Goal: Consume media (video, audio)

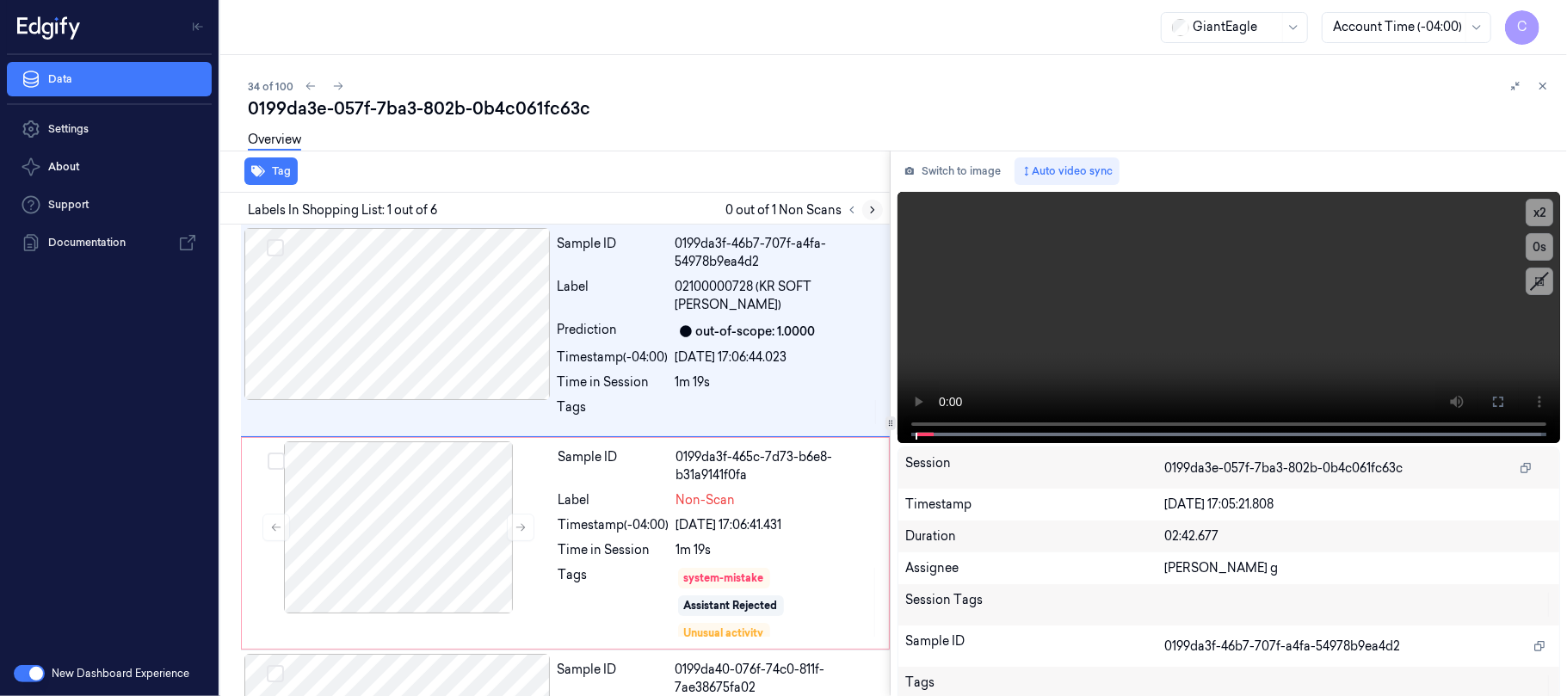
click at [873, 212] on icon at bounding box center [873, 210] width 12 height 12
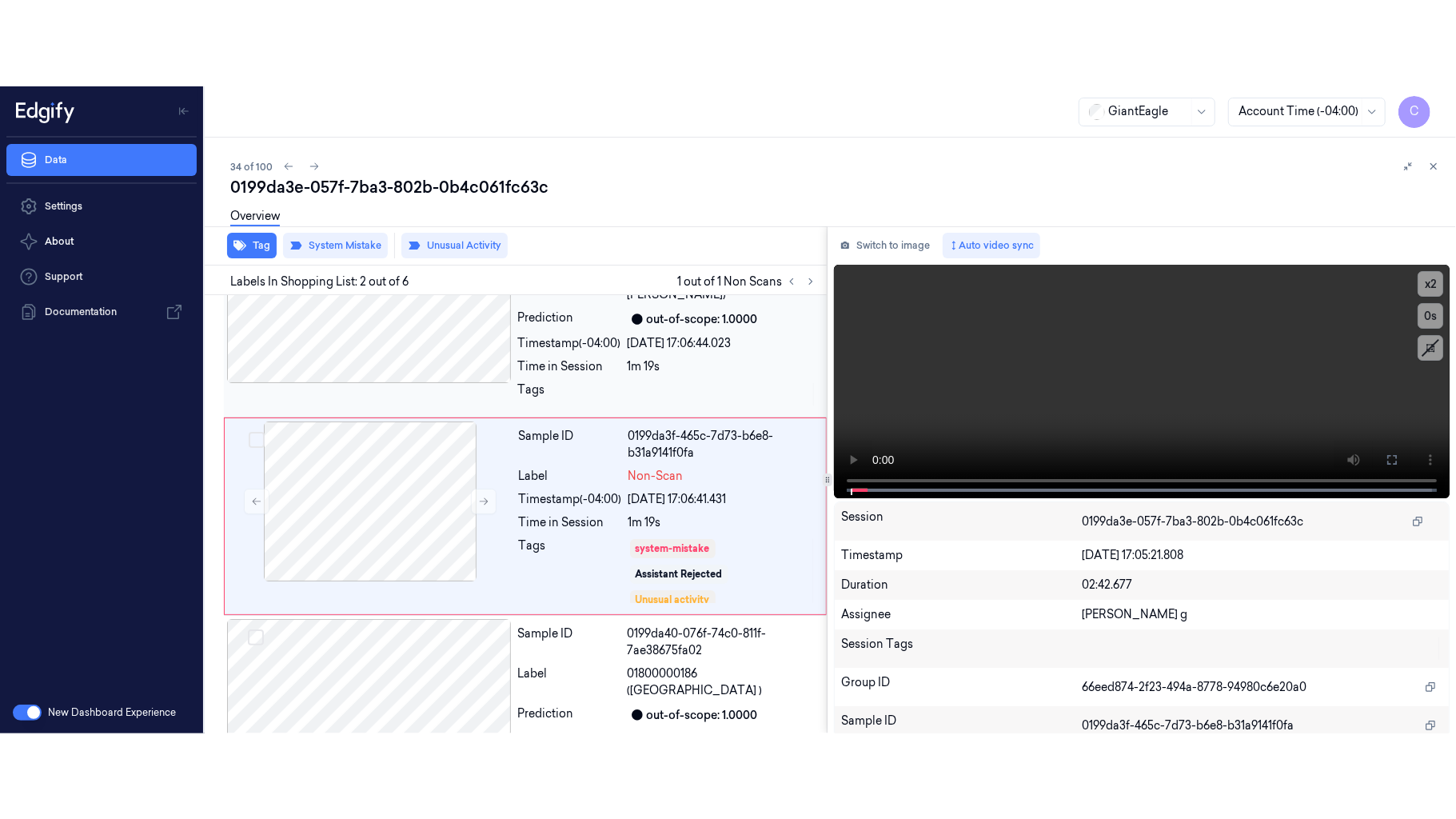
scroll to position [77, 0]
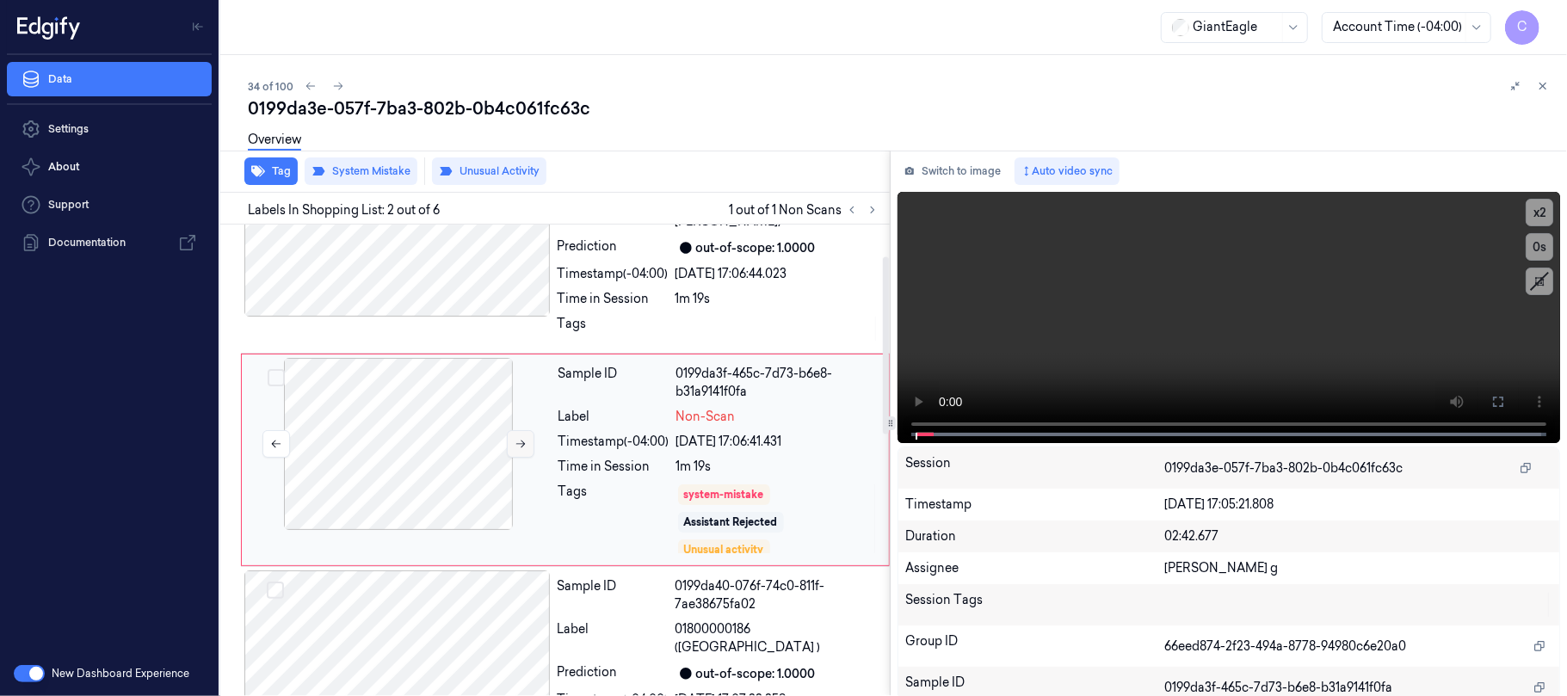
click at [513, 446] on button at bounding box center [521, 444] width 28 height 28
click at [1491, 391] on button at bounding box center [1498, 402] width 28 height 28
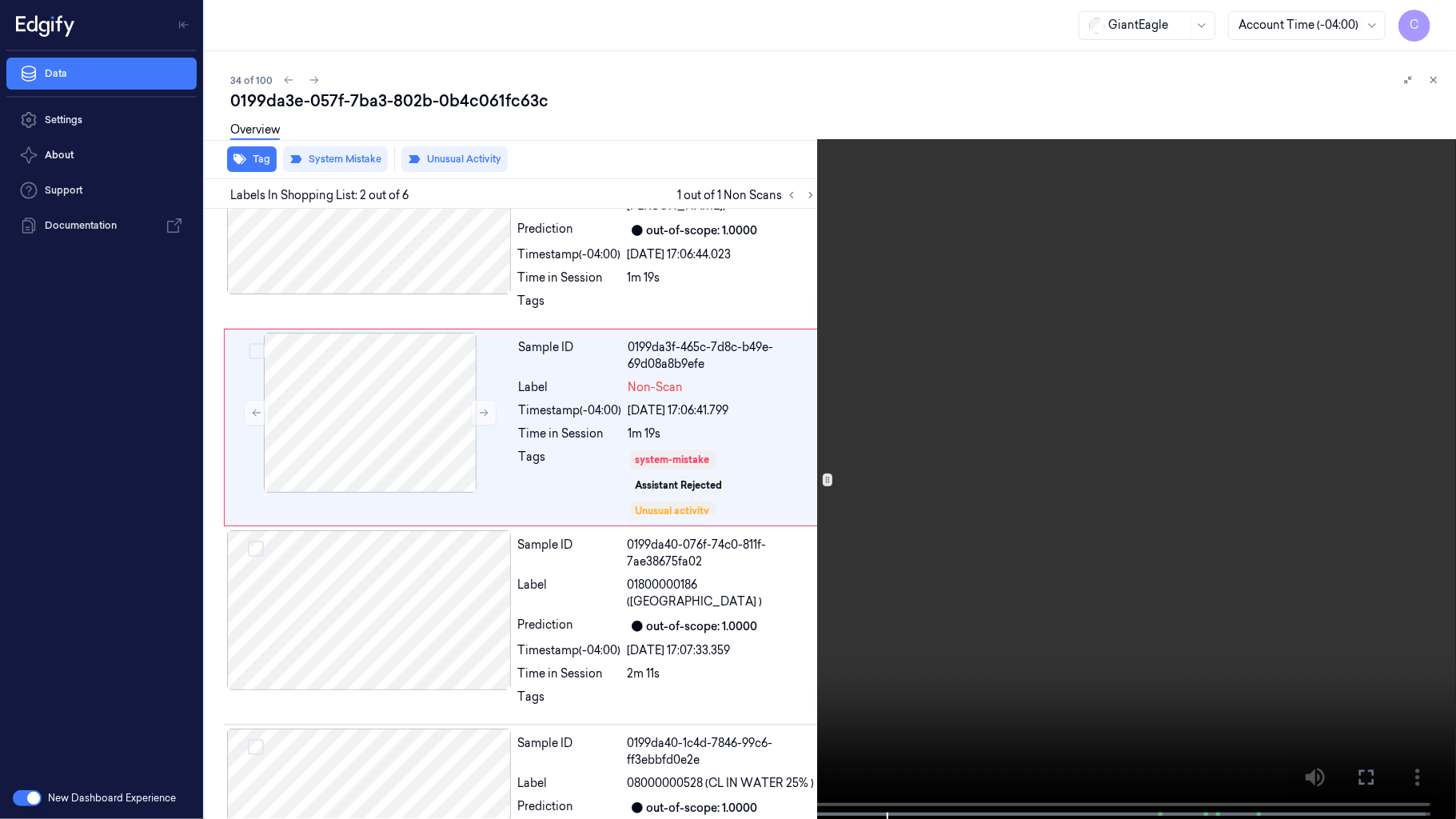
click at [1006, 424] on video at bounding box center [728, 411] width 1456 height 823
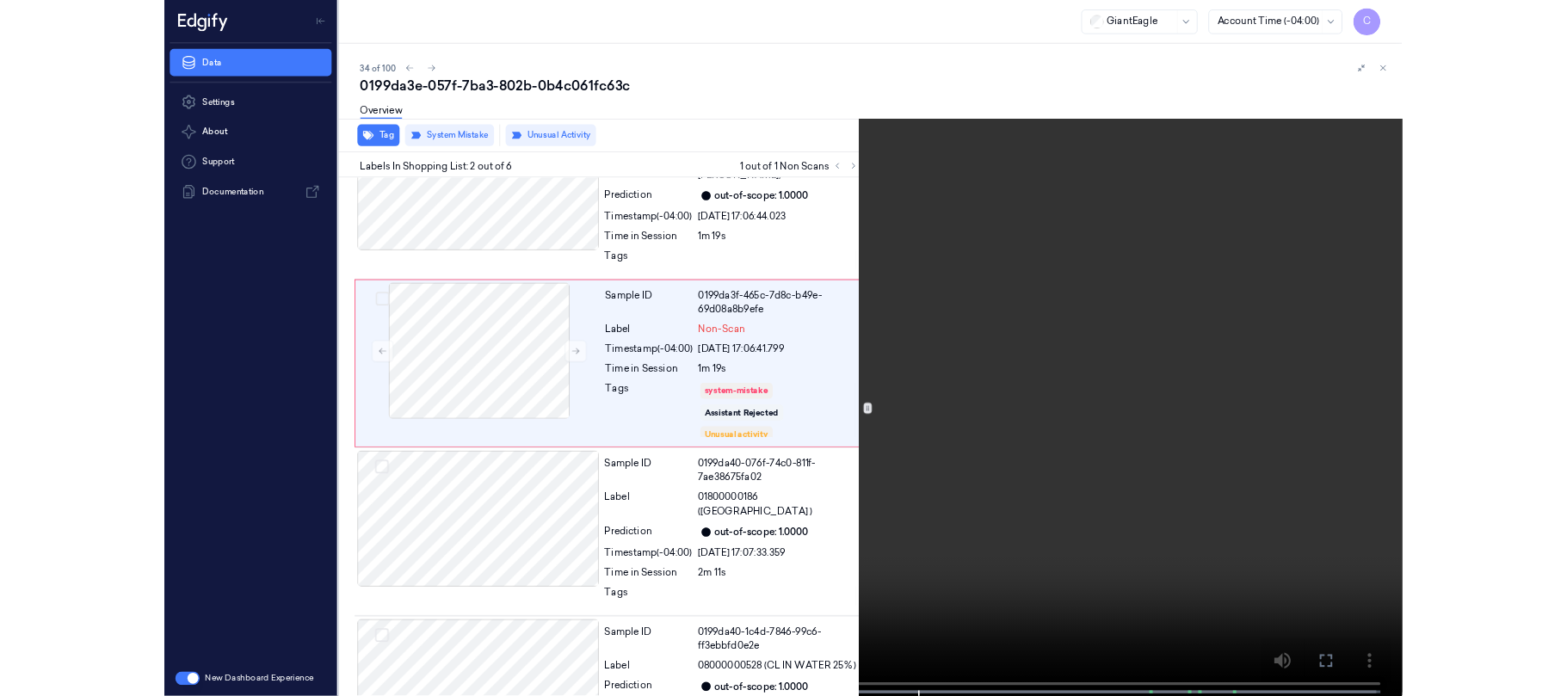
scroll to position [0, 0]
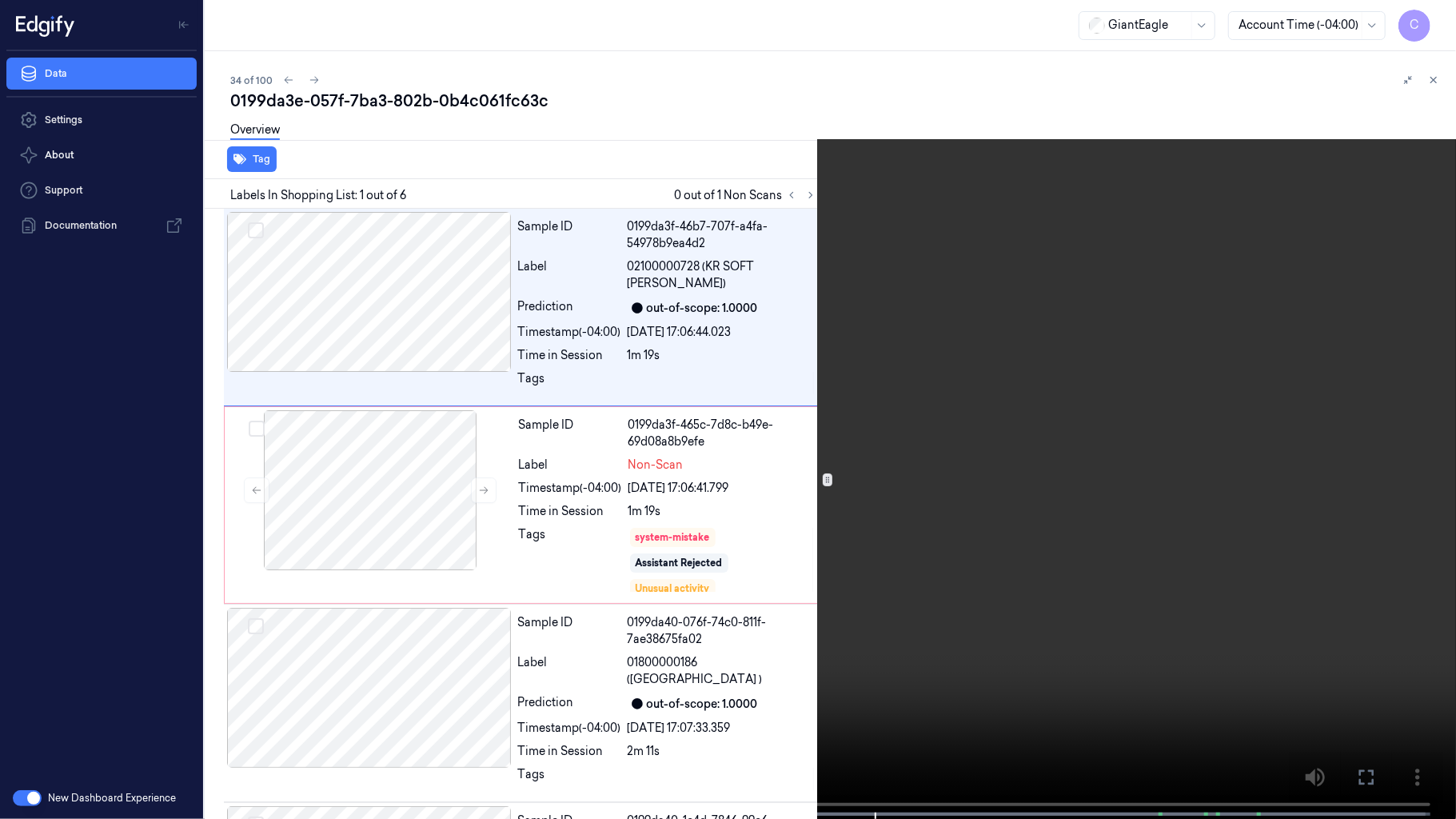
click at [800, 393] on video at bounding box center [728, 411] width 1456 height 823
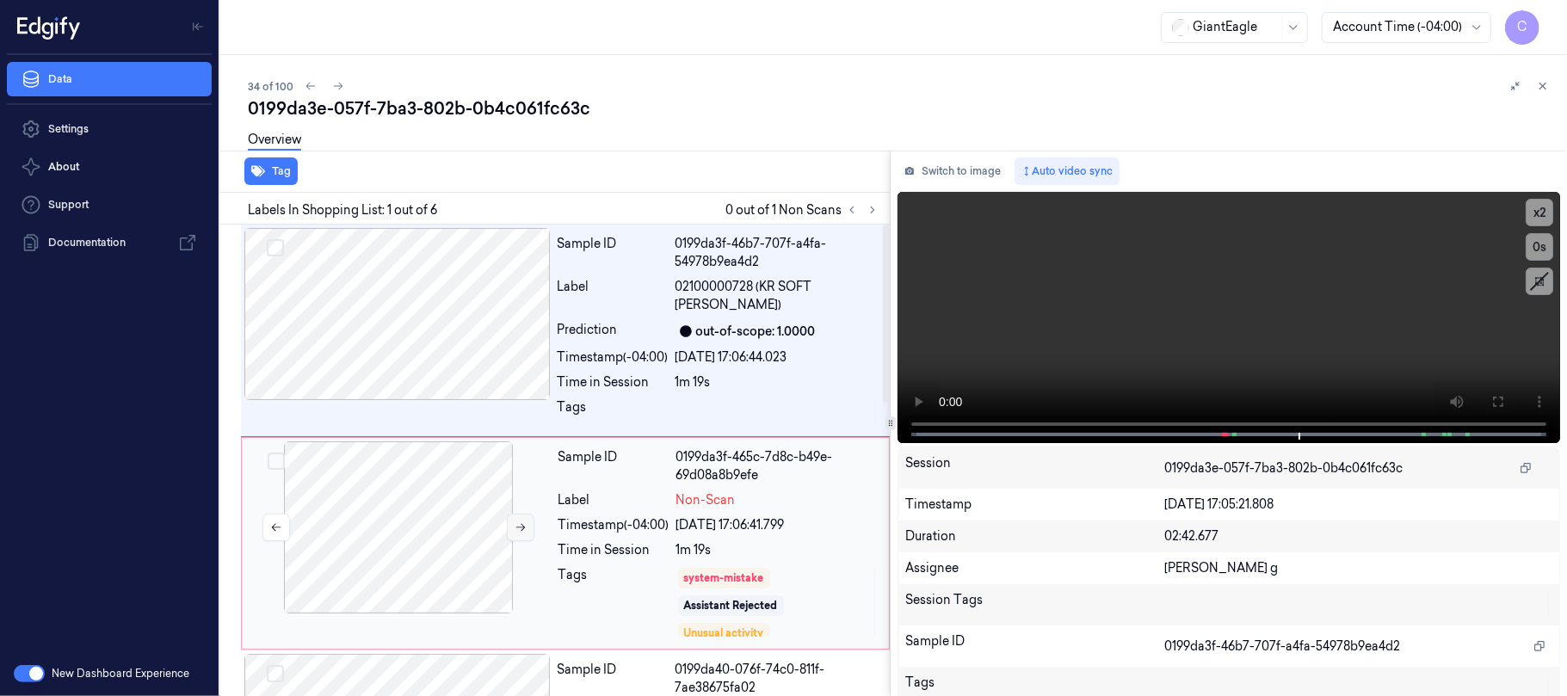
click at [514, 534] on button at bounding box center [521, 528] width 28 height 28
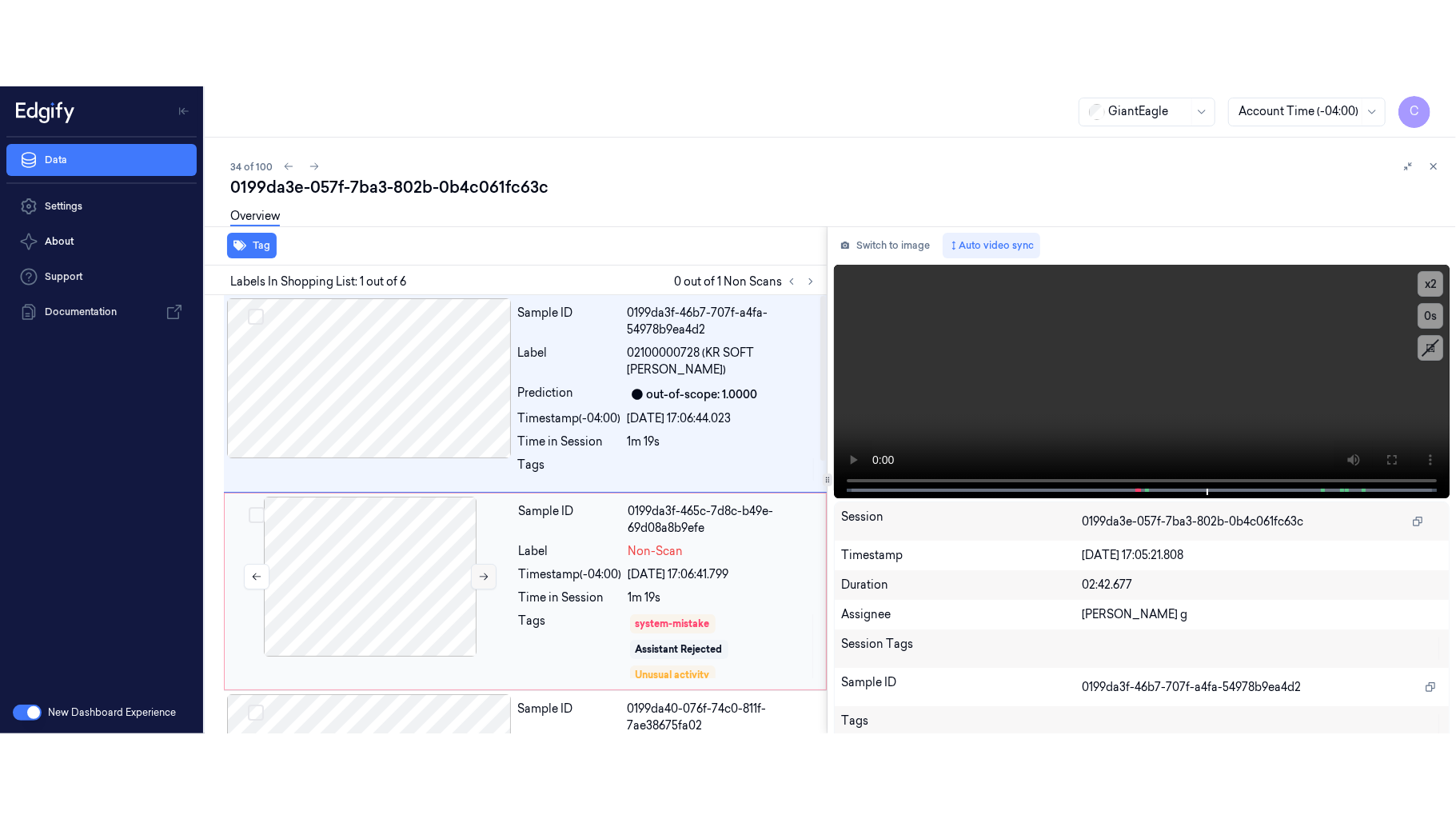
scroll to position [77, 0]
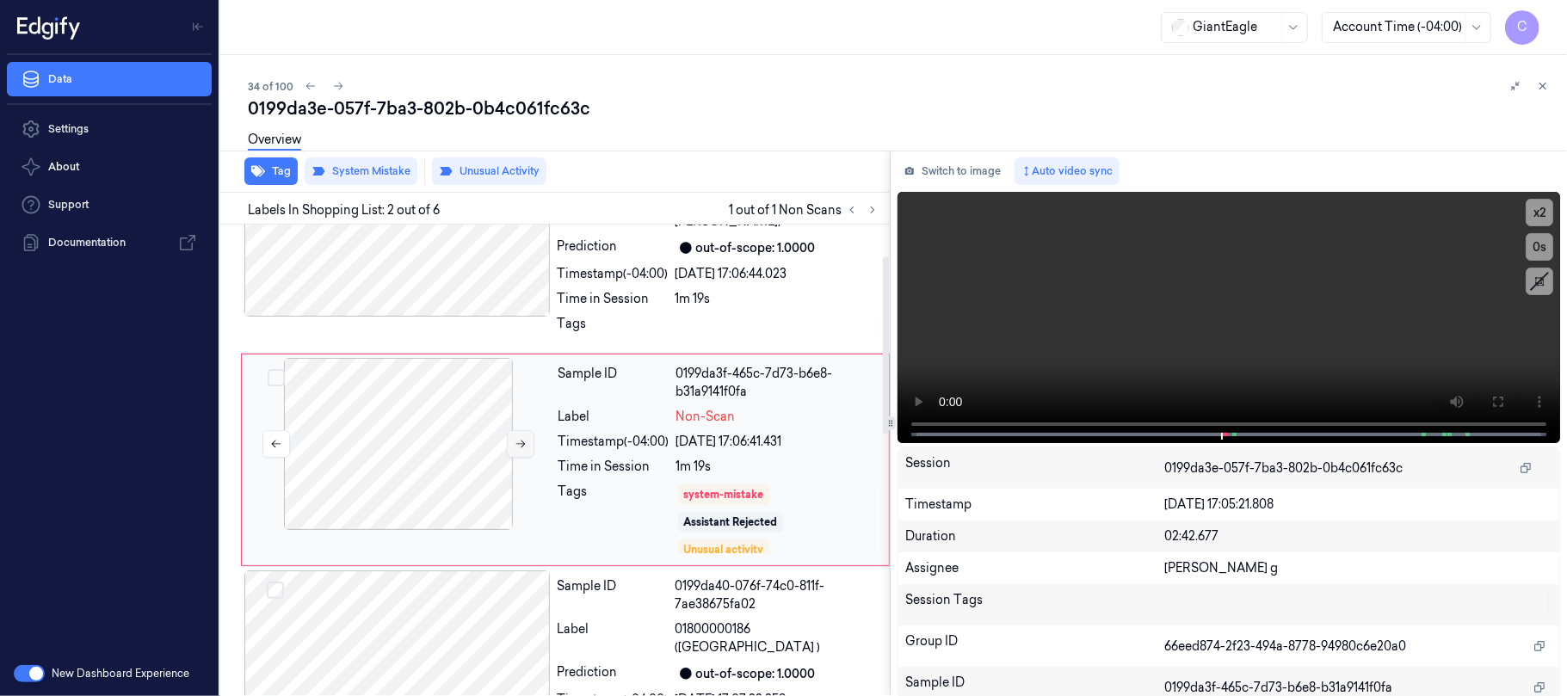
click at [515, 442] on icon at bounding box center [521, 444] width 12 height 12
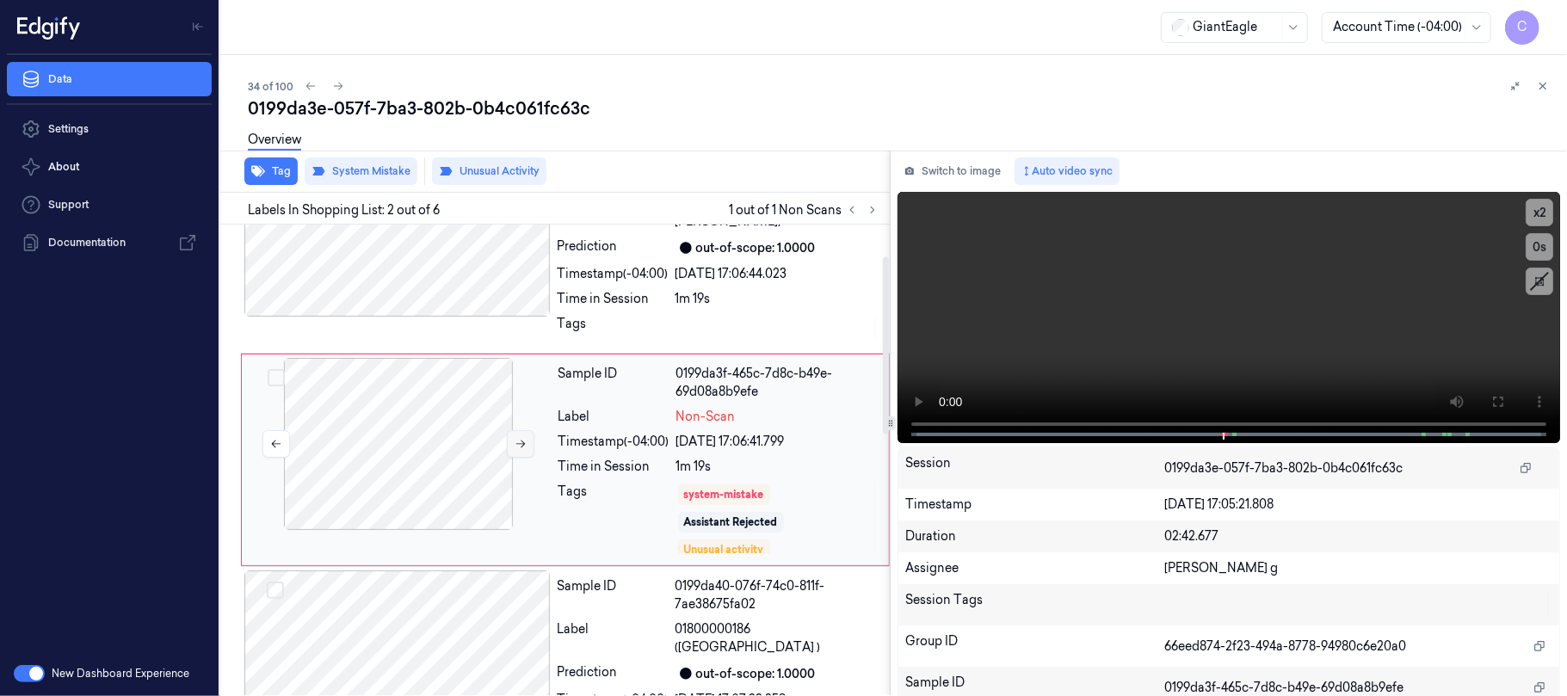
click at [515, 442] on icon at bounding box center [521, 444] width 12 height 12
click at [1492, 400] on icon at bounding box center [1498, 402] width 14 height 14
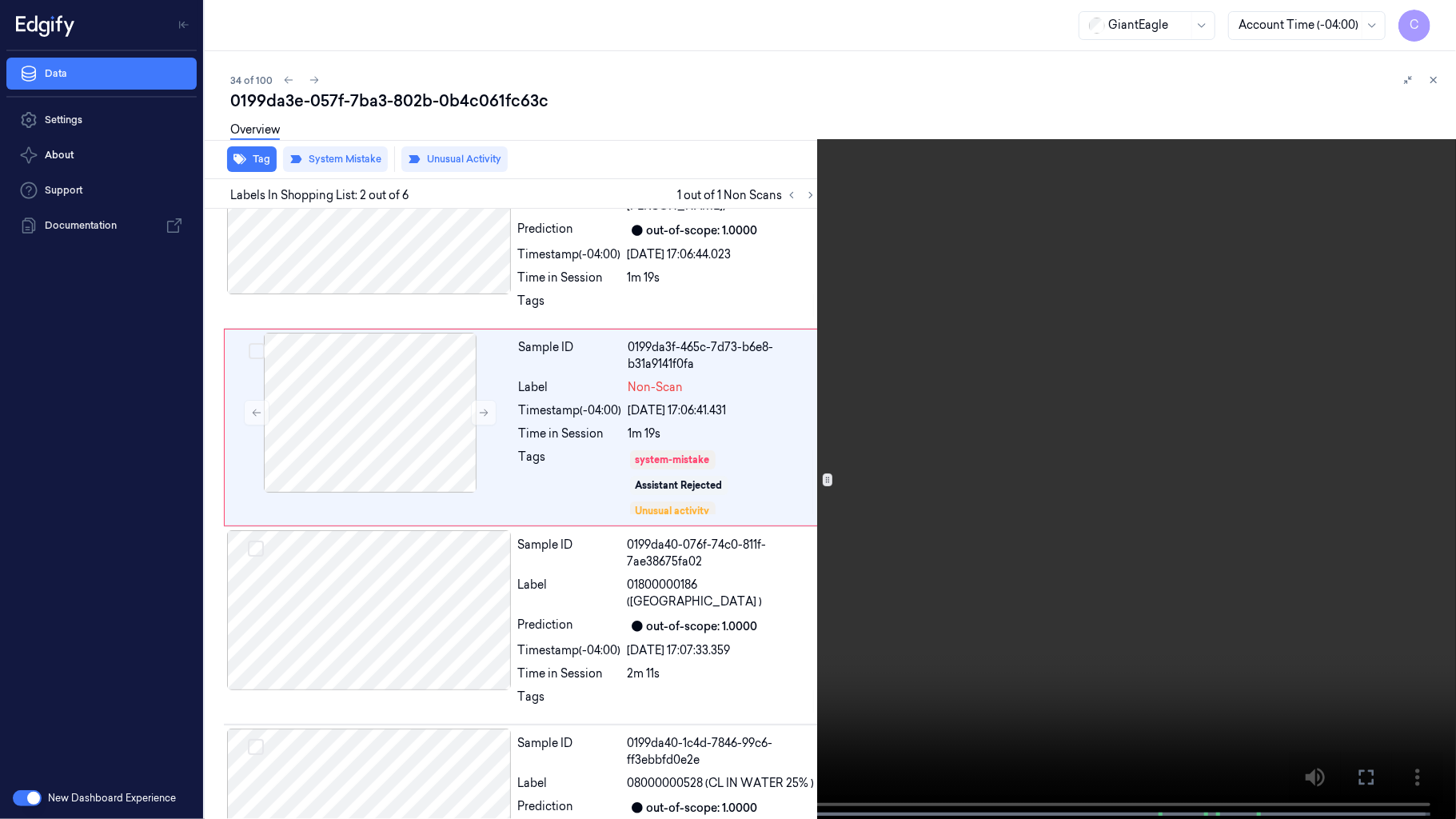
click at [819, 455] on video at bounding box center [728, 411] width 1456 height 823
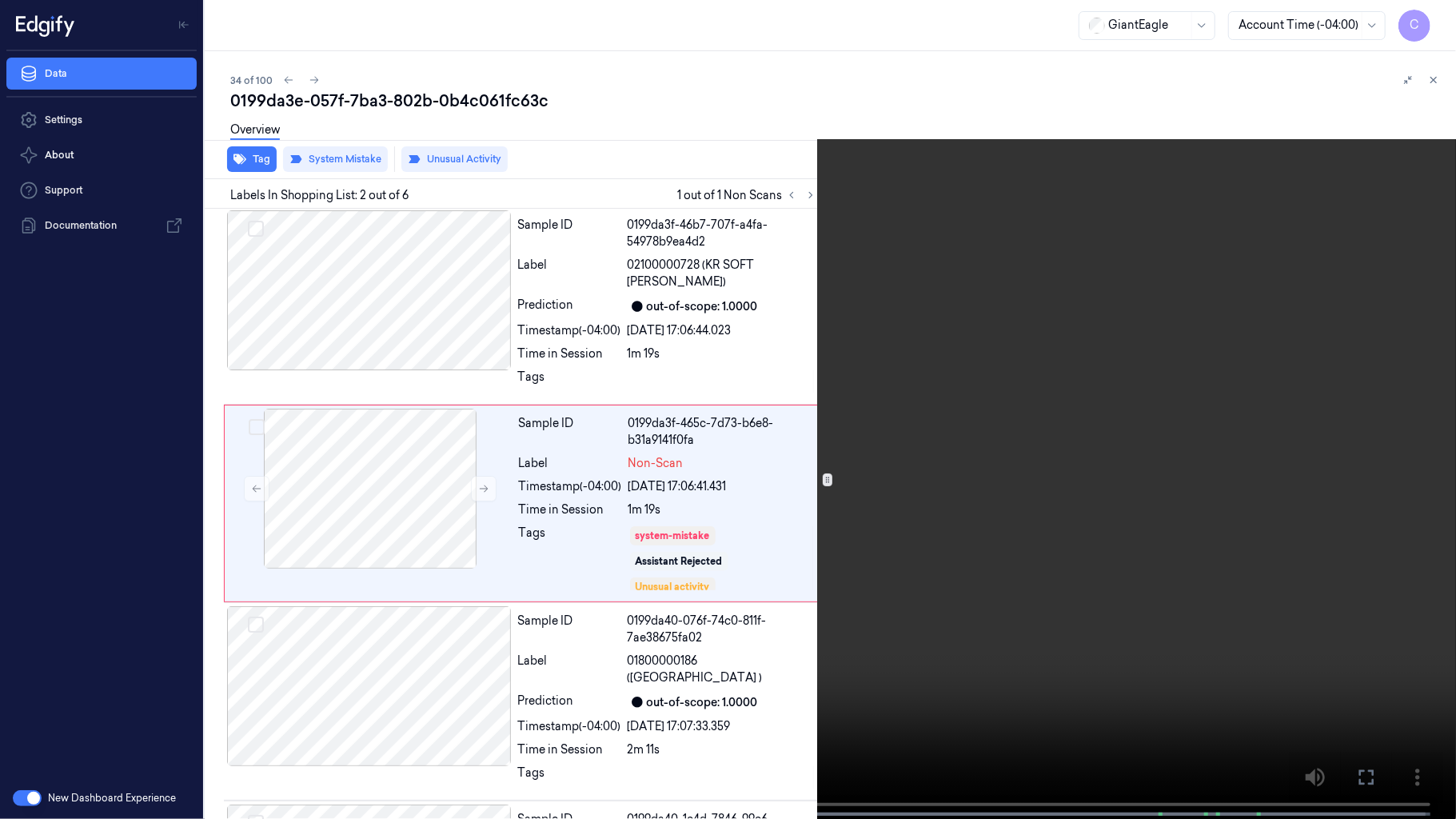
scroll to position [0, 0]
click at [956, 472] on video at bounding box center [728, 411] width 1456 height 823
click at [890, 592] on video at bounding box center [728, 411] width 1456 height 823
click at [1000, 471] on video at bounding box center [728, 411] width 1456 height 823
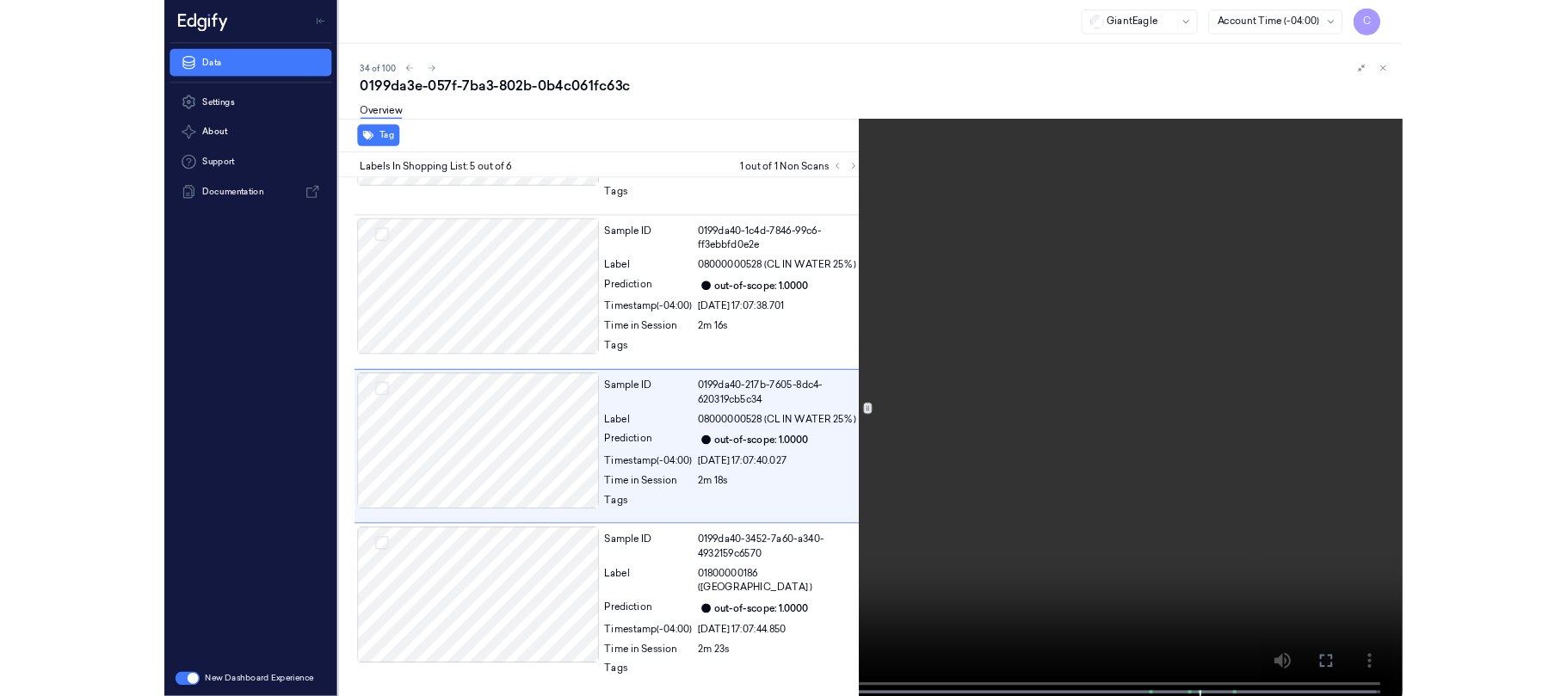
scroll to position [596, 0]
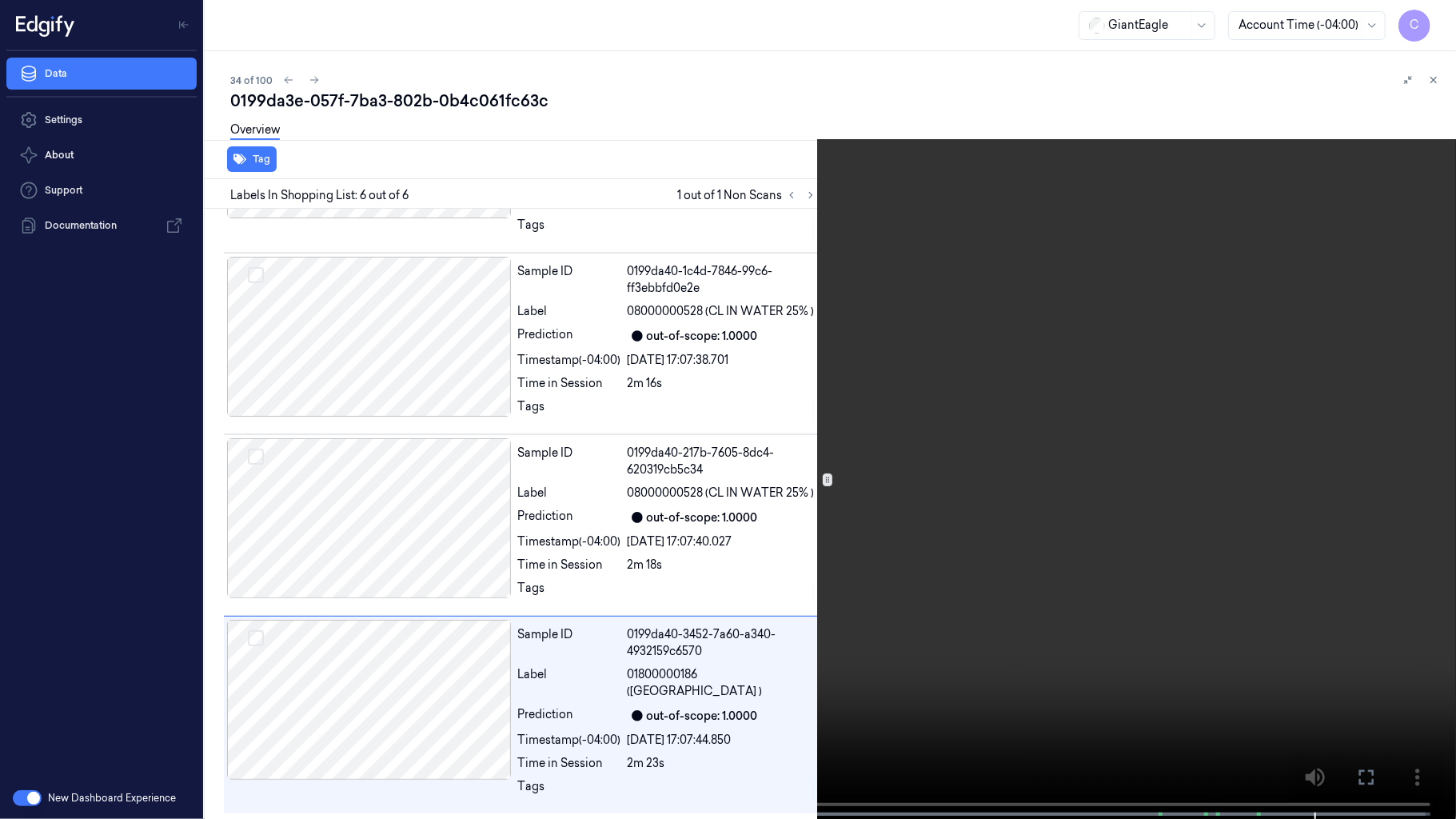
drag, startPoint x: 601, startPoint y: 424, endPoint x: 676, endPoint y: 238, distance: 200.6
click at [603, 424] on video at bounding box center [728, 411] width 1456 height 823
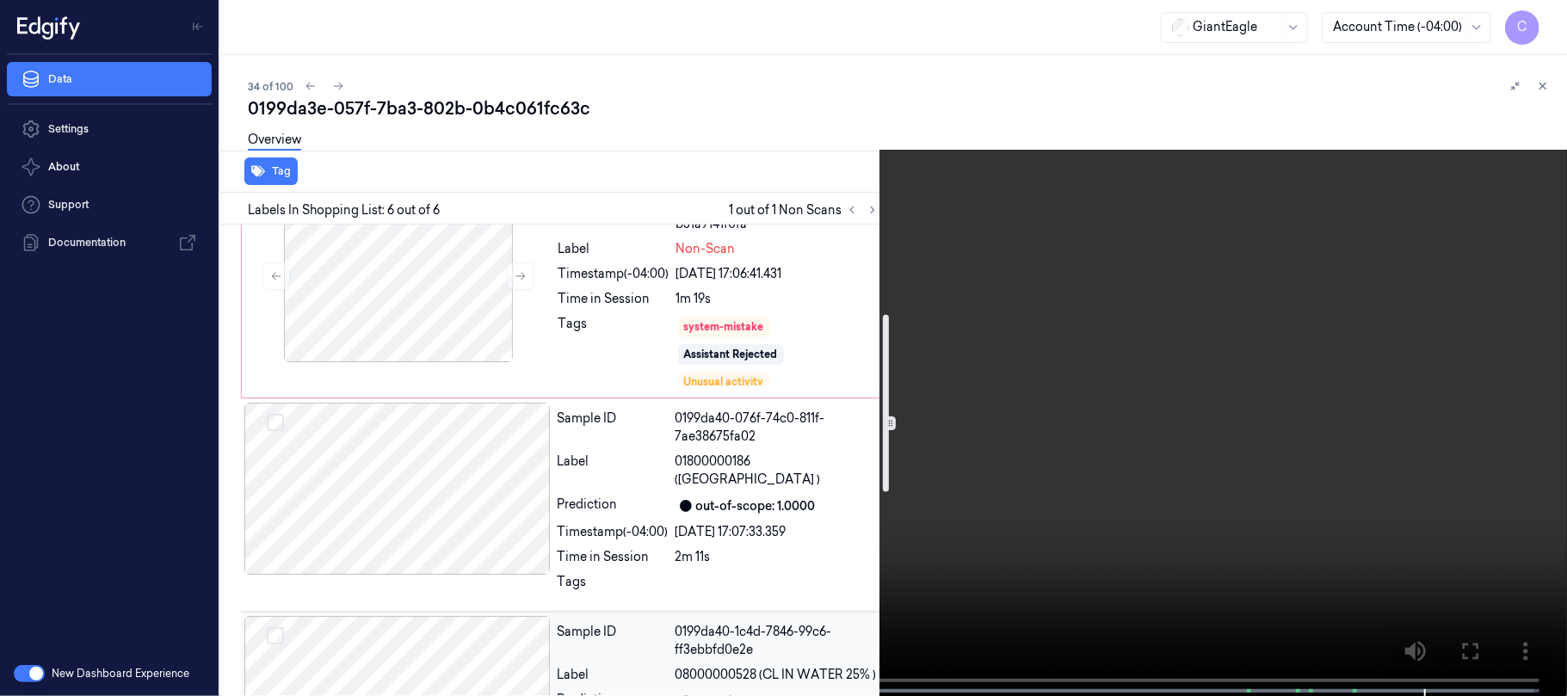
scroll to position [136, 0]
